Goal: Information Seeking & Learning: Learn about a topic

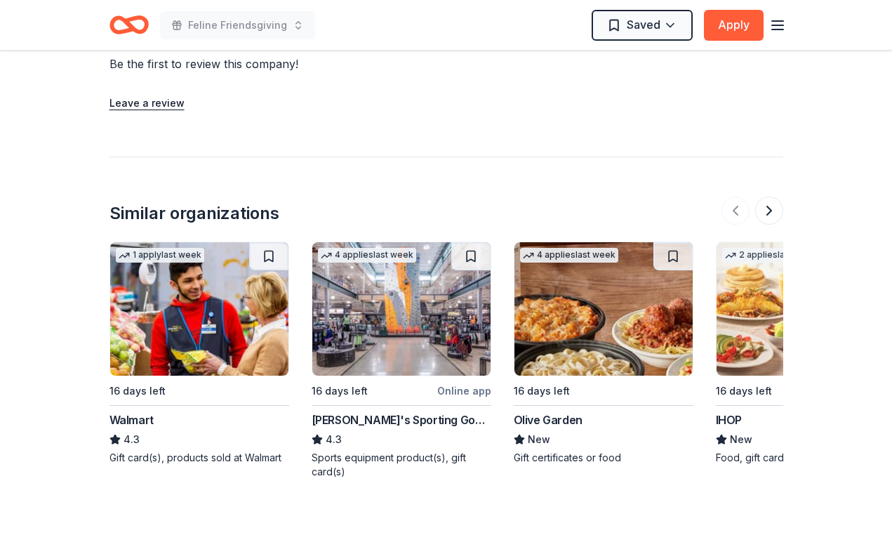
scroll to position [1437, 0]
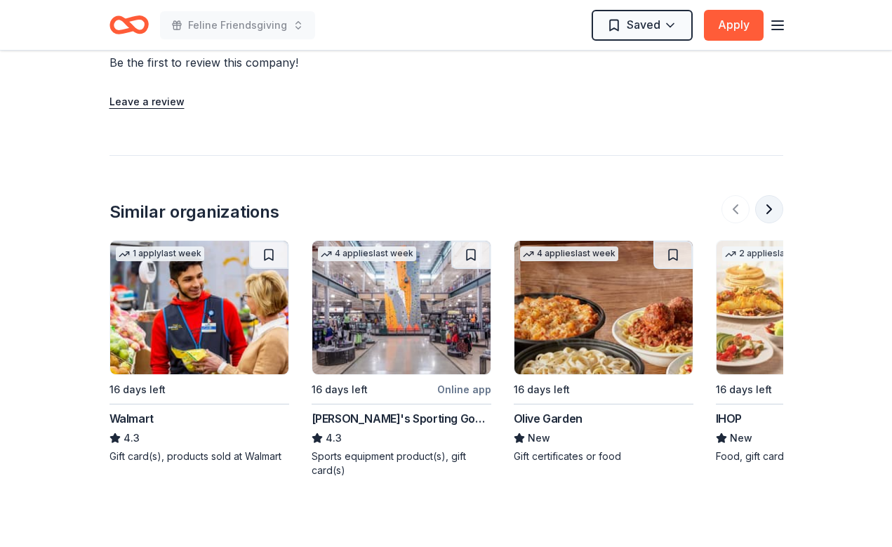
click at [765, 195] on button at bounding box center [769, 209] width 28 height 28
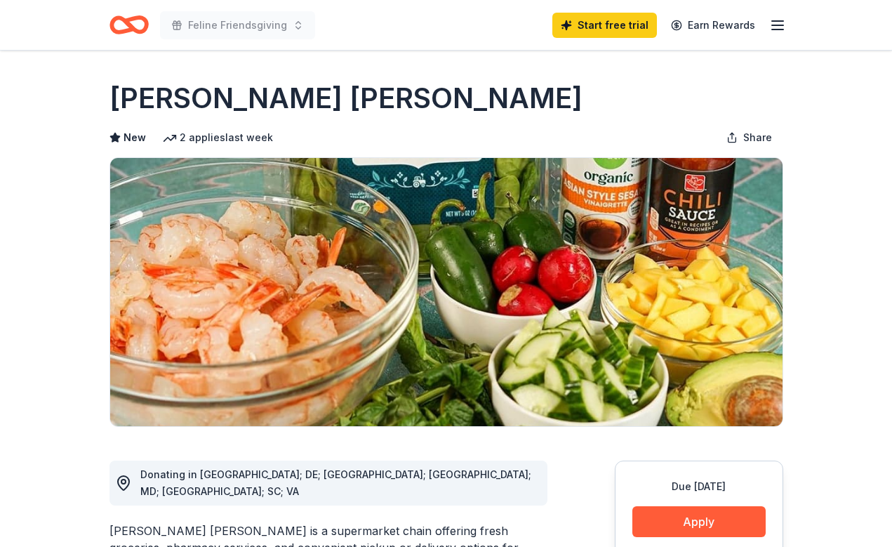
scroll to position [0, 0]
click at [780, 25] on line "button" at bounding box center [777, 25] width 11 height 0
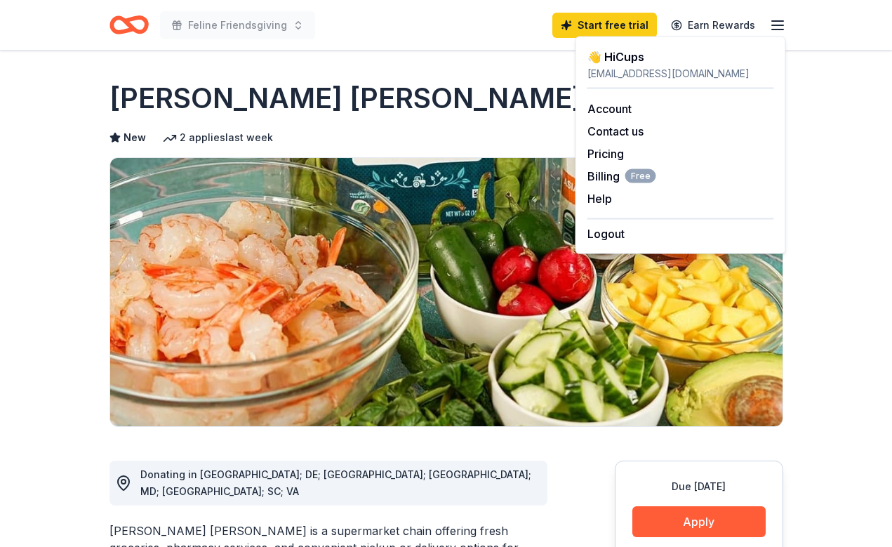
click at [780, 25] on line "button" at bounding box center [777, 25] width 11 height 0
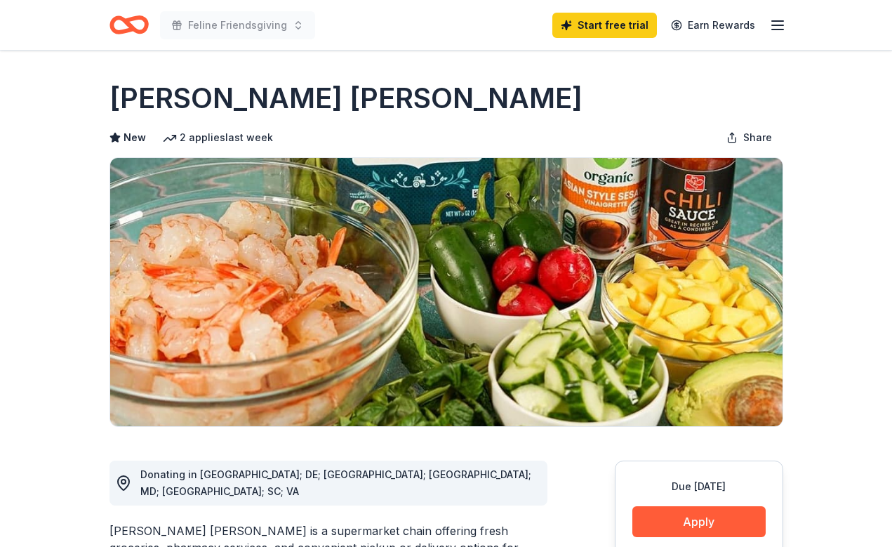
click at [135, 32] on icon "Home" at bounding box center [135, 25] width 22 height 14
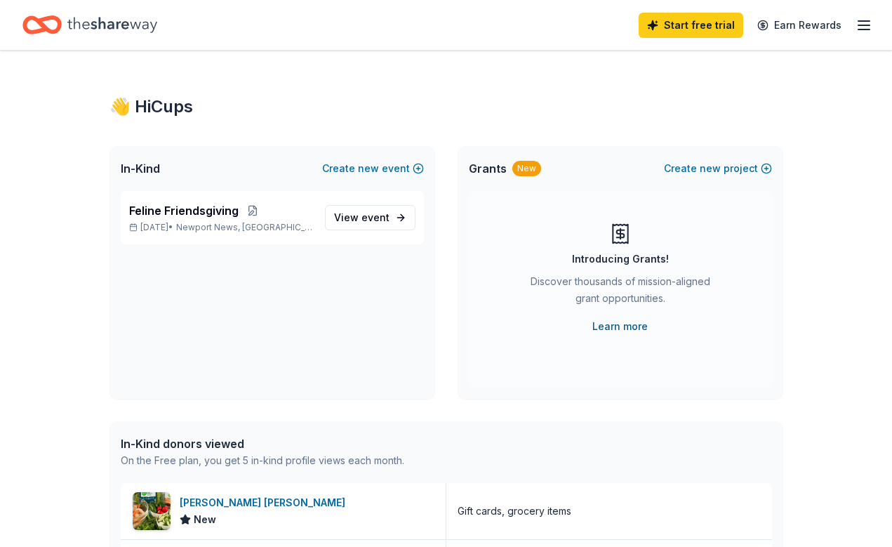
click at [623, 323] on link "Learn more" at bounding box center [619, 326] width 55 height 17
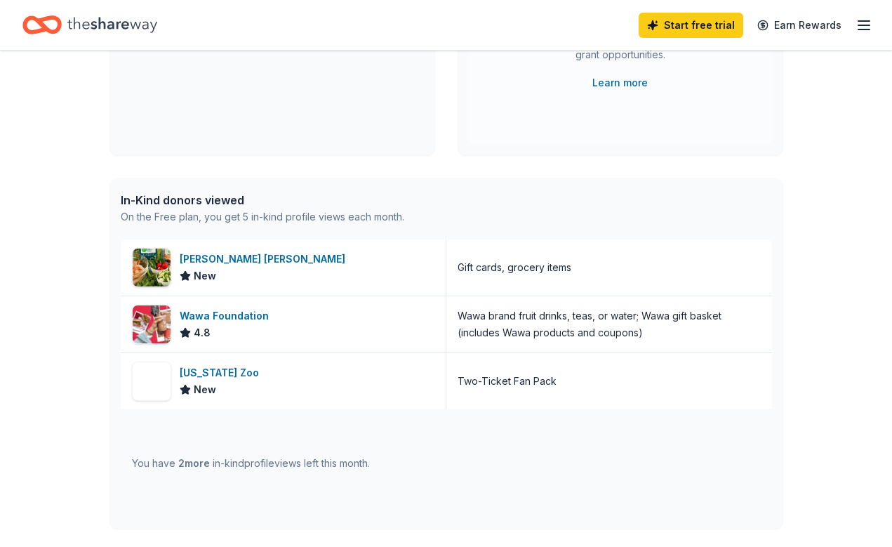
scroll to position [253, 0]
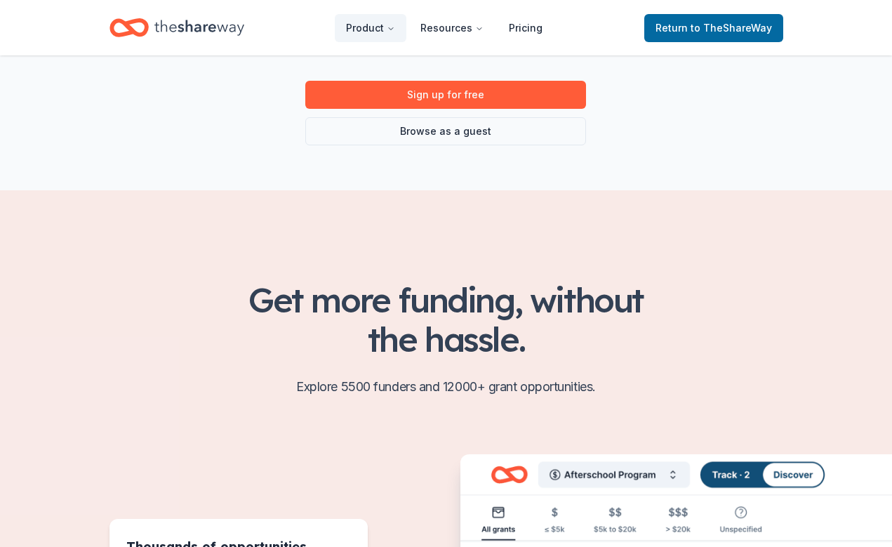
scroll to position [208, 0]
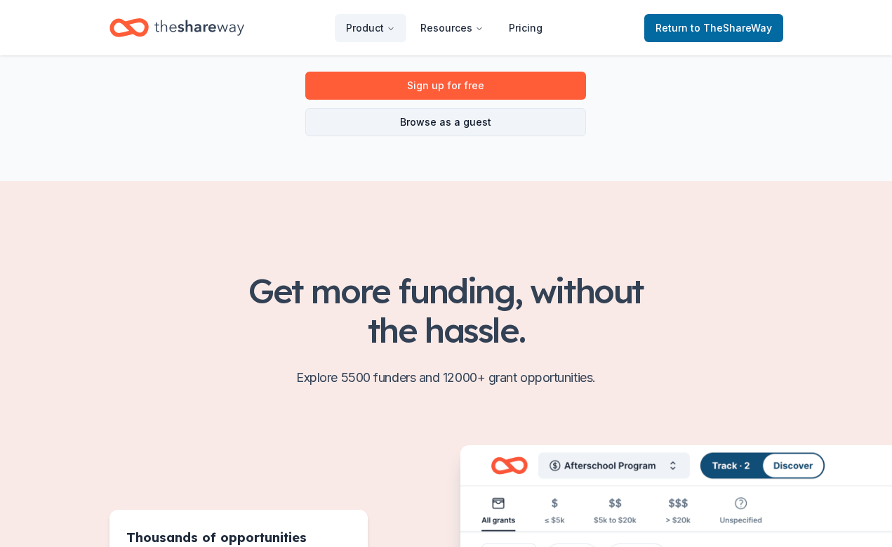
click at [533, 128] on link "Browse as a guest" at bounding box center [445, 122] width 281 height 28
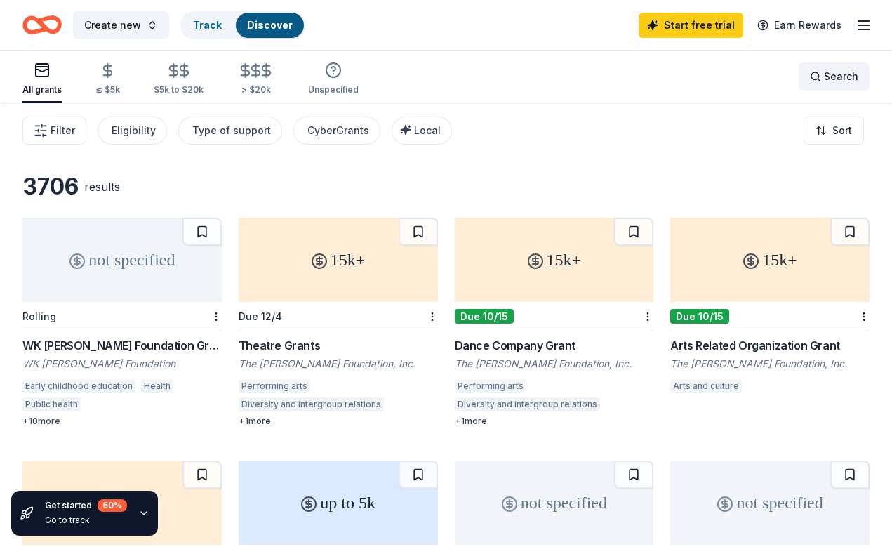
click at [830, 78] on span "Search" at bounding box center [841, 76] width 34 height 17
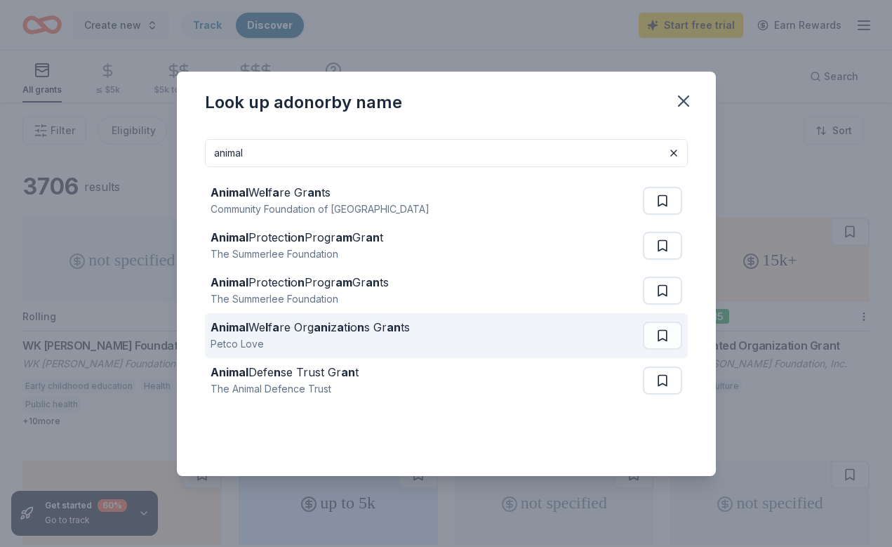
click at [406, 329] on div "Animal We l f a re Org ani z a t i o n s Gr an ts" at bounding box center [310, 327] width 199 height 17
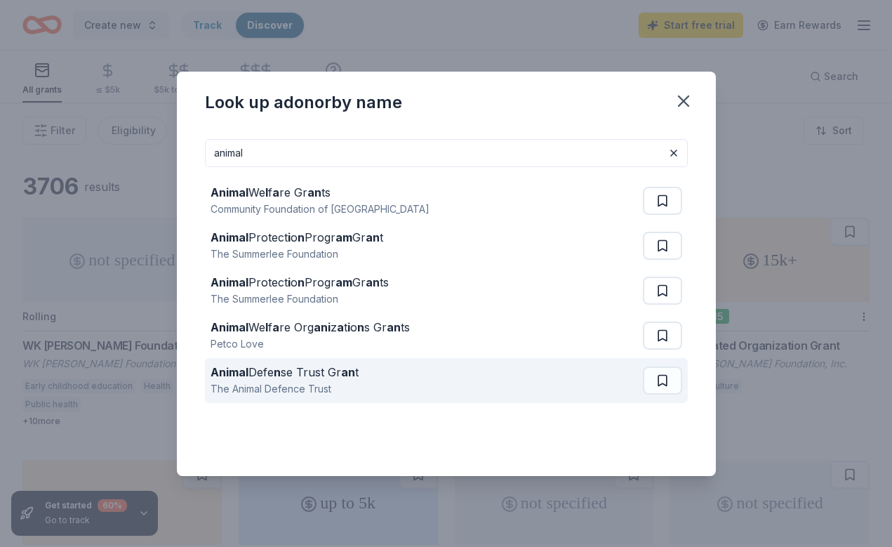
click at [321, 373] on div "Animal Defe n se Trust Gr an t" at bounding box center [285, 372] width 148 height 17
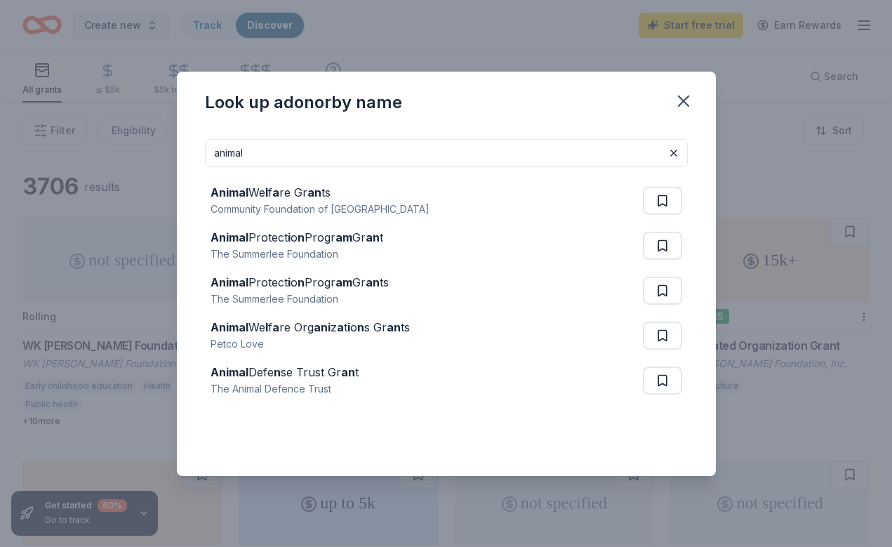
drag, startPoint x: 307, startPoint y: 159, endPoint x: 203, endPoint y: 159, distance: 104.6
click at [203, 159] on div "animal Animal We l f a re Gr an ts Community Foundation of Sarasota County Anim…" at bounding box center [446, 302] width 539 height 348
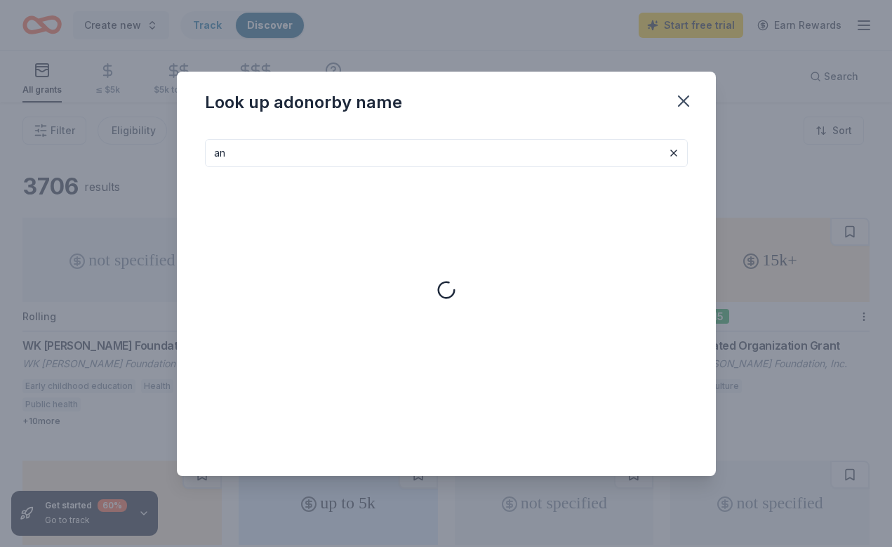
type input "a"
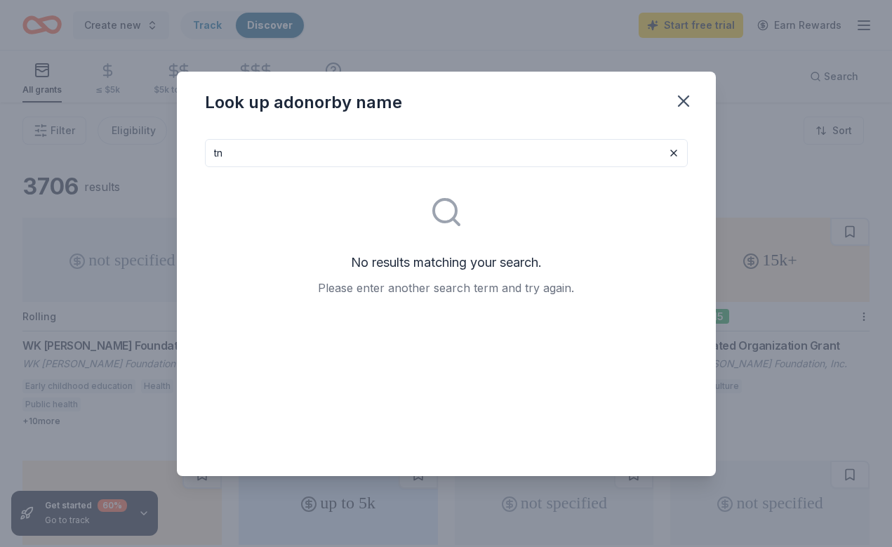
type input "t"
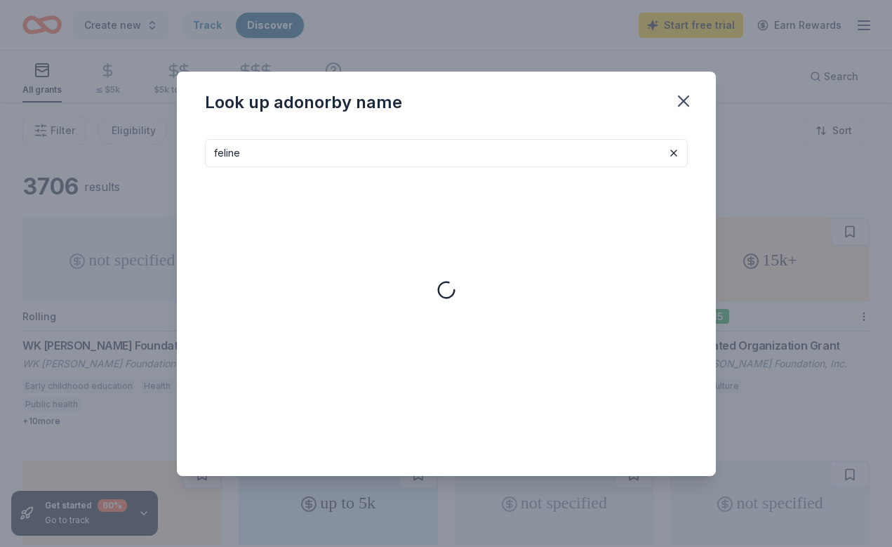
type input "feline"
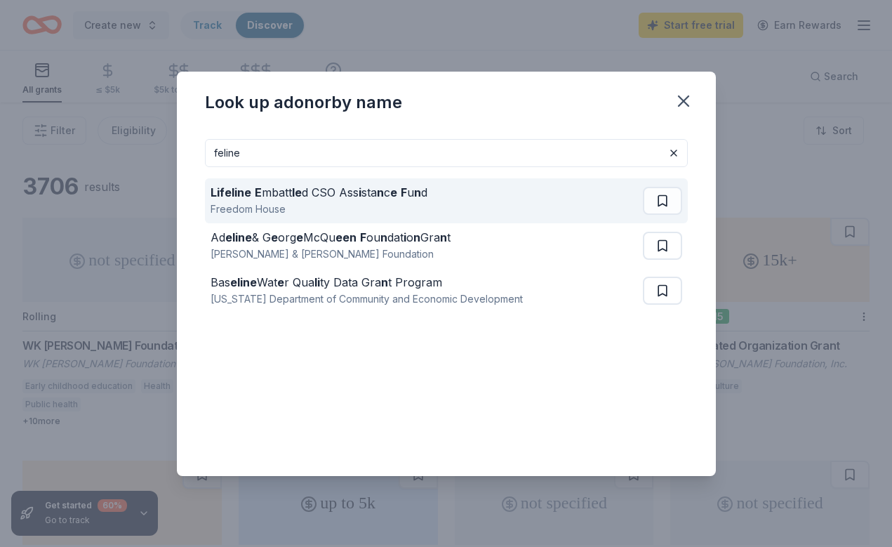
click at [397, 197] on div "Lifeline E mbatt le d CSO Ass i sta n c e F u n d" at bounding box center [319, 192] width 217 height 17
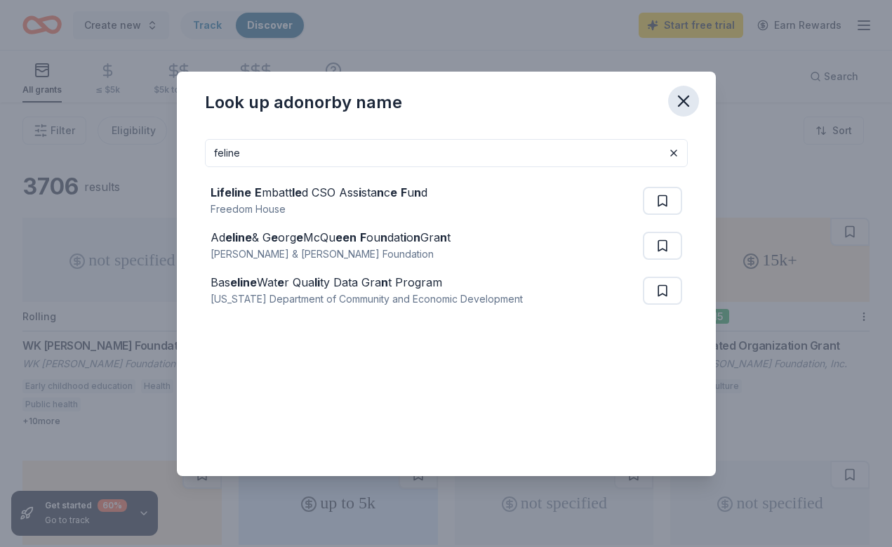
click at [681, 102] on icon "button" at bounding box center [684, 101] width 20 height 20
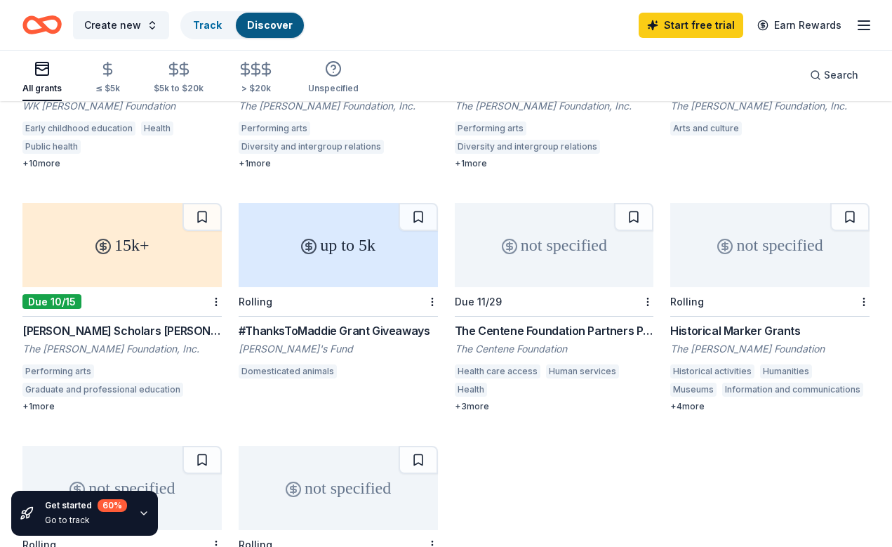
scroll to position [263, 0]
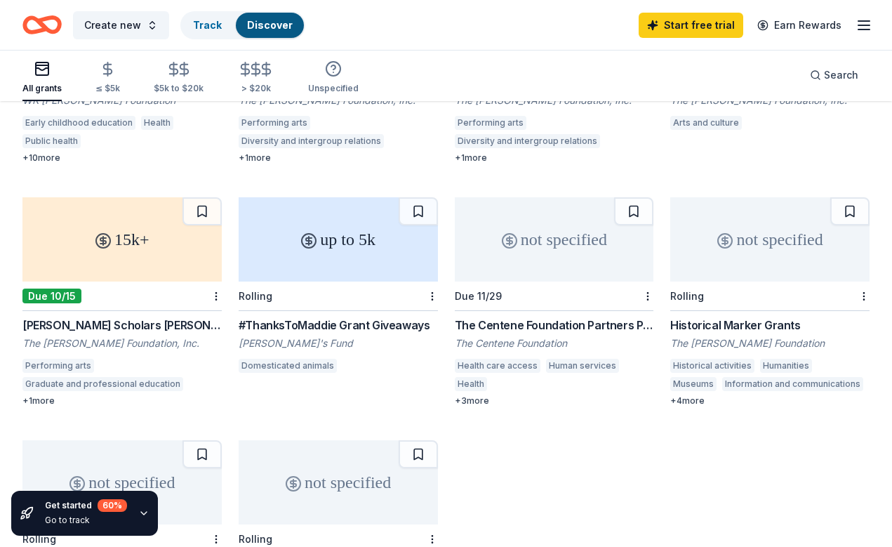
click at [367, 277] on div "up to 5k" at bounding box center [338, 239] width 199 height 84
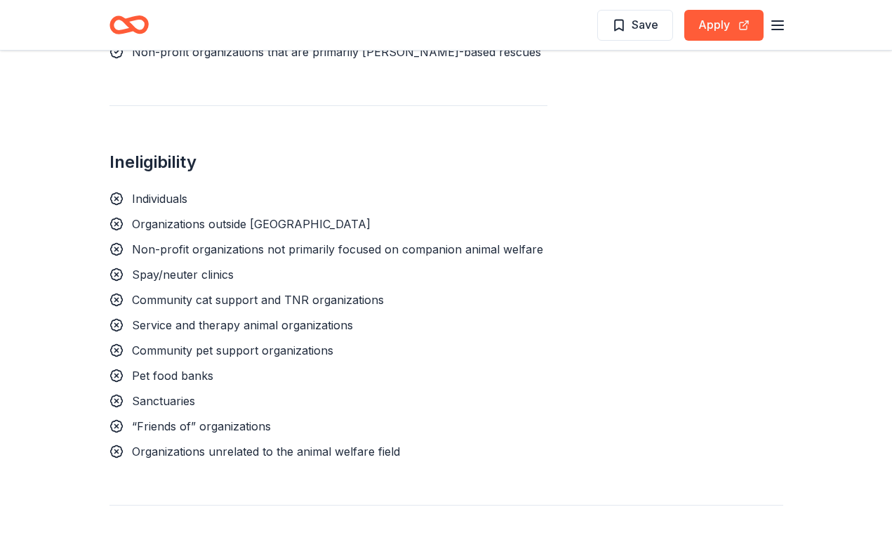
scroll to position [1137, 0]
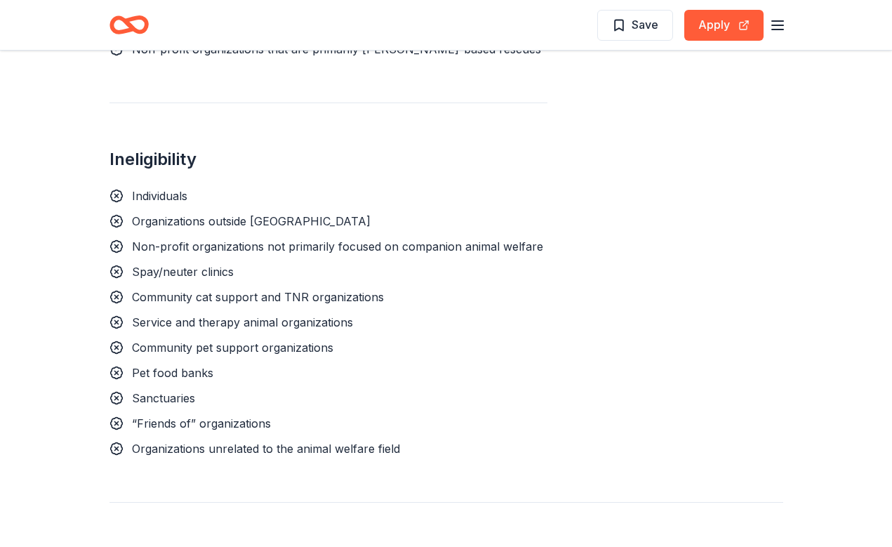
click at [210, 294] on span "Community cat support and TNR organizations" at bounding box center [258, 297] width 252 height 14
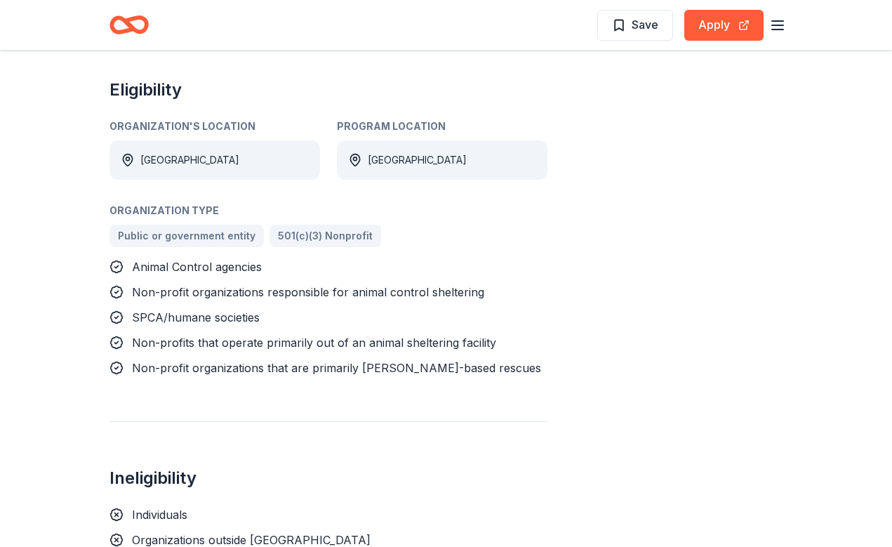
scroll to position [602, 0]
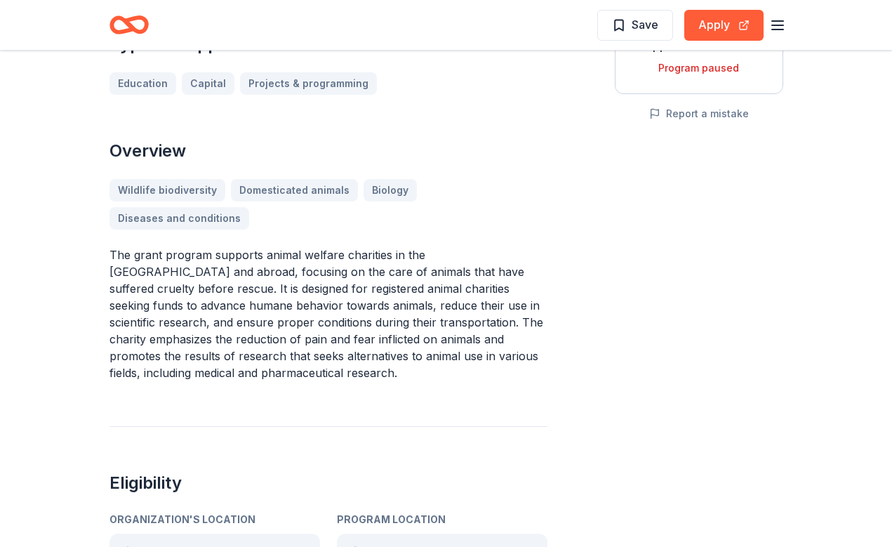
scroll to position [302, 0]
